Goal: Transaction & Acquisition: Purchase product/service

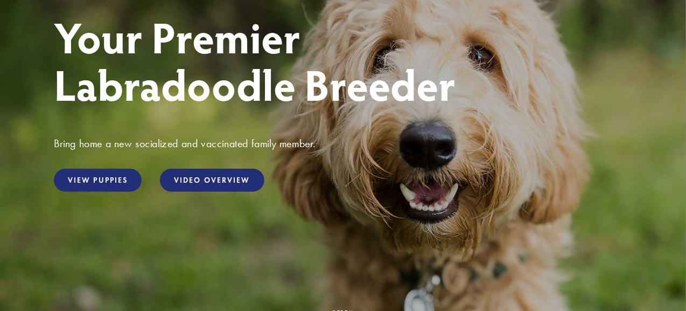
scroll to position [161, 0]
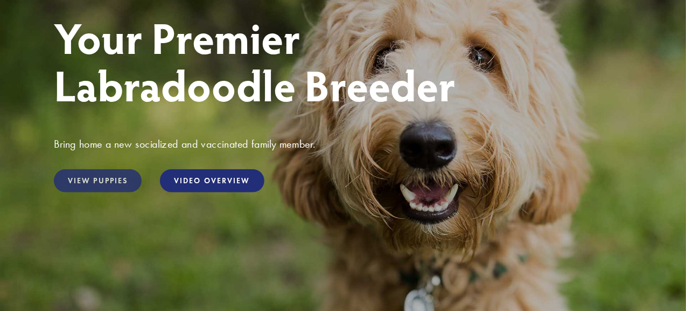
click at [103, 177] on link "View Puppies" at bounding box center [98, 180] width 88 height 23
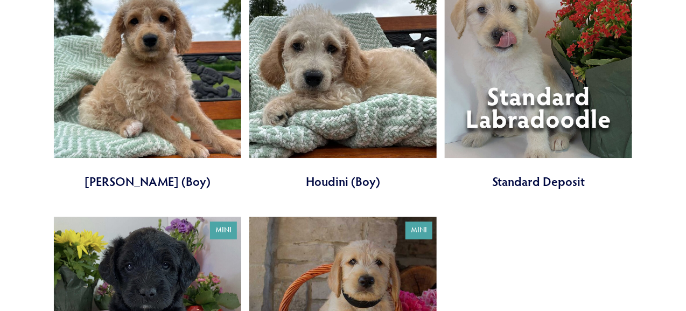
scroll to position [862, 0]
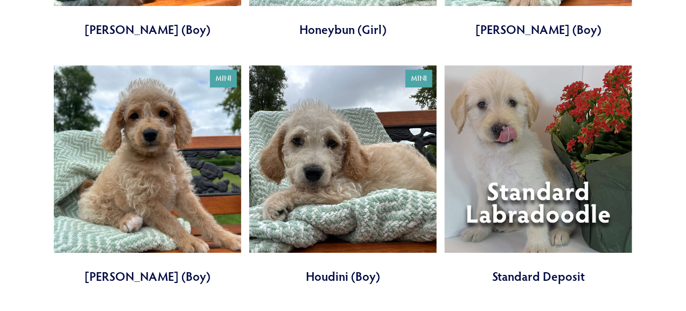
click at [549, 150] on link at bounding box center [538, 175] width 187 height 220
